Goal: Find specific page/section

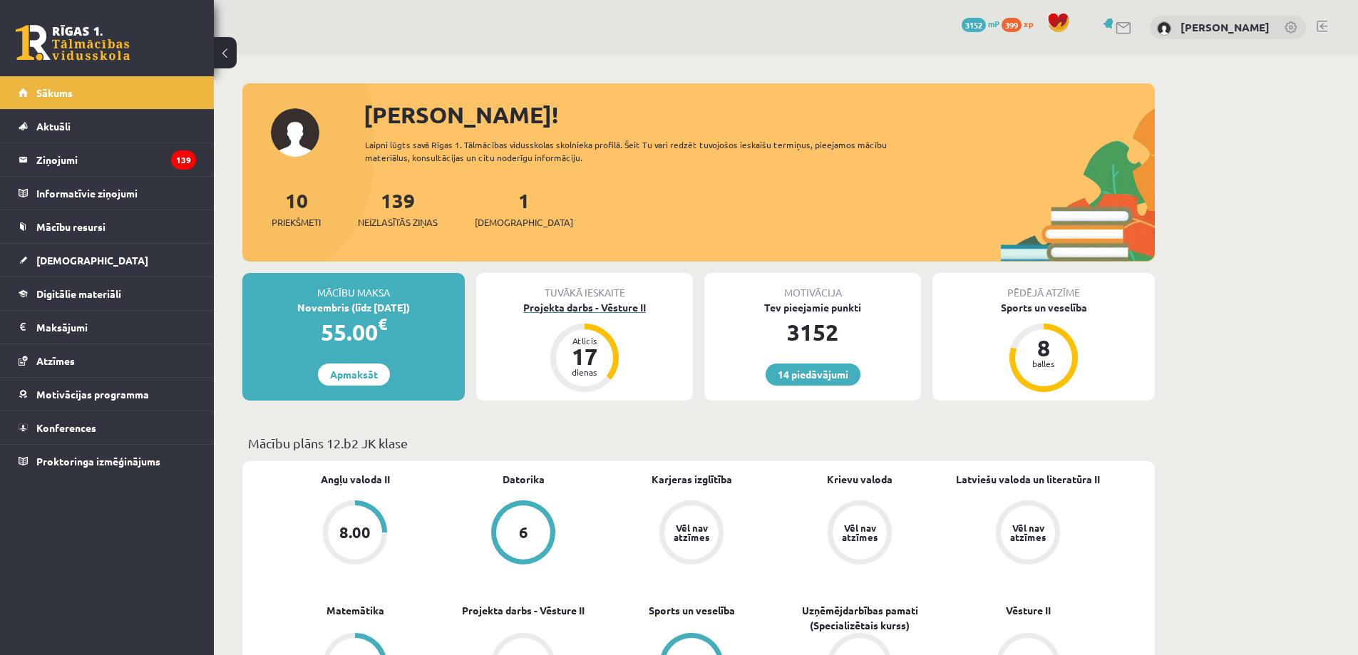
click at [597, 305] on div "Projekta darbs - Vēsture II" at bounding box center [584, 307] width 217 height 15
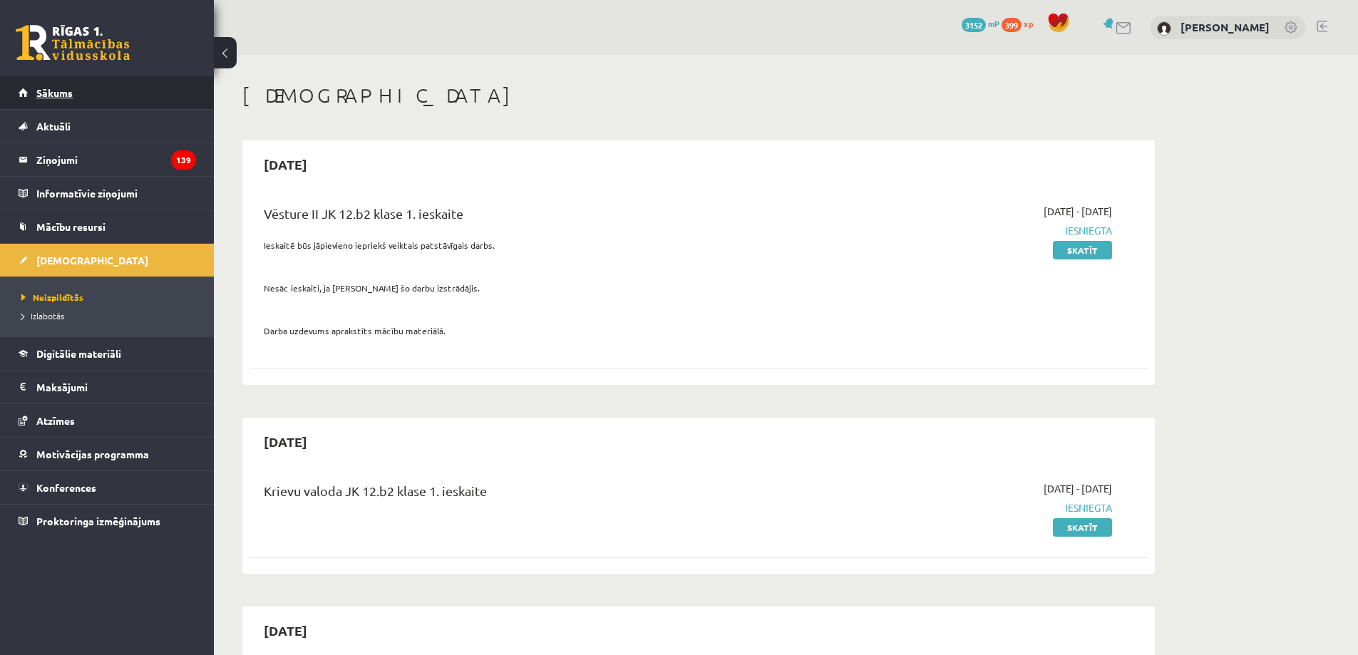
click at [125, 86] on link "Sākums" at bounding box center [108, 92] width 178 height 33
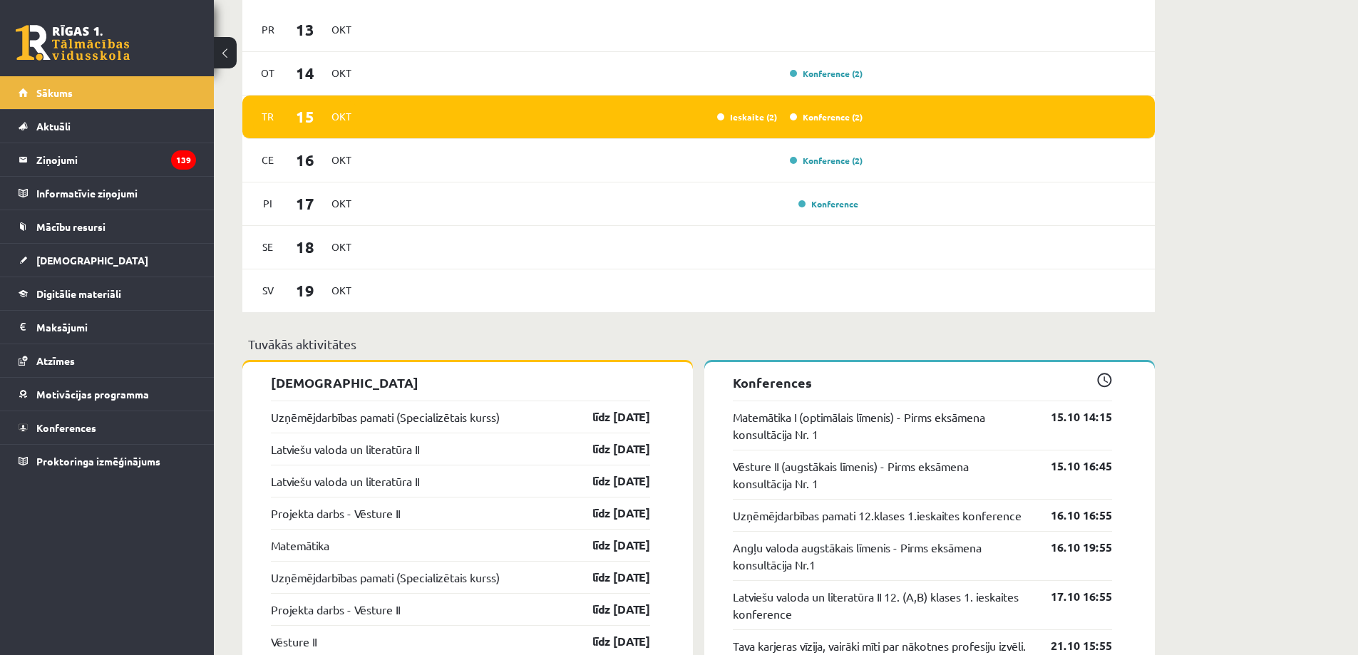
scroll to position [856, 0]
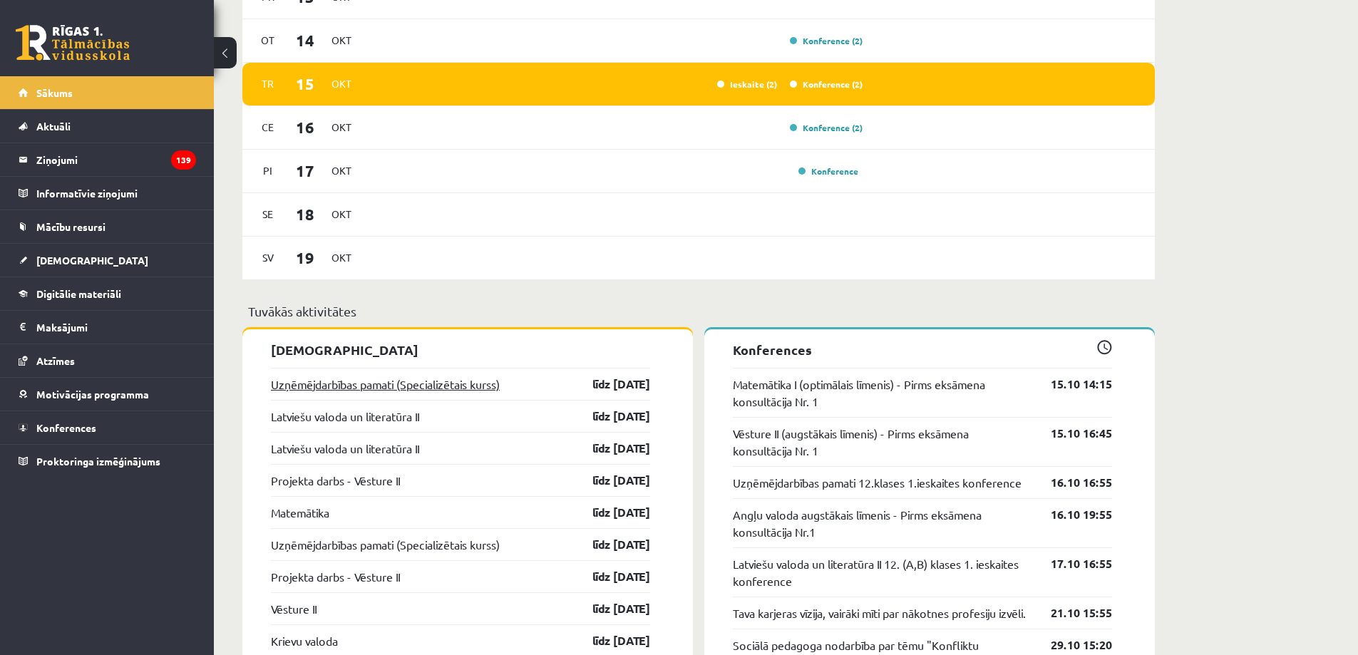
click at [472, 390] on link "Uzņēmējdarbības pamati (Specializētais kurss)" at bounding box center [385, 384] width 229 height 17
